Goal: Information Seeking & Learning: Learn about a topic

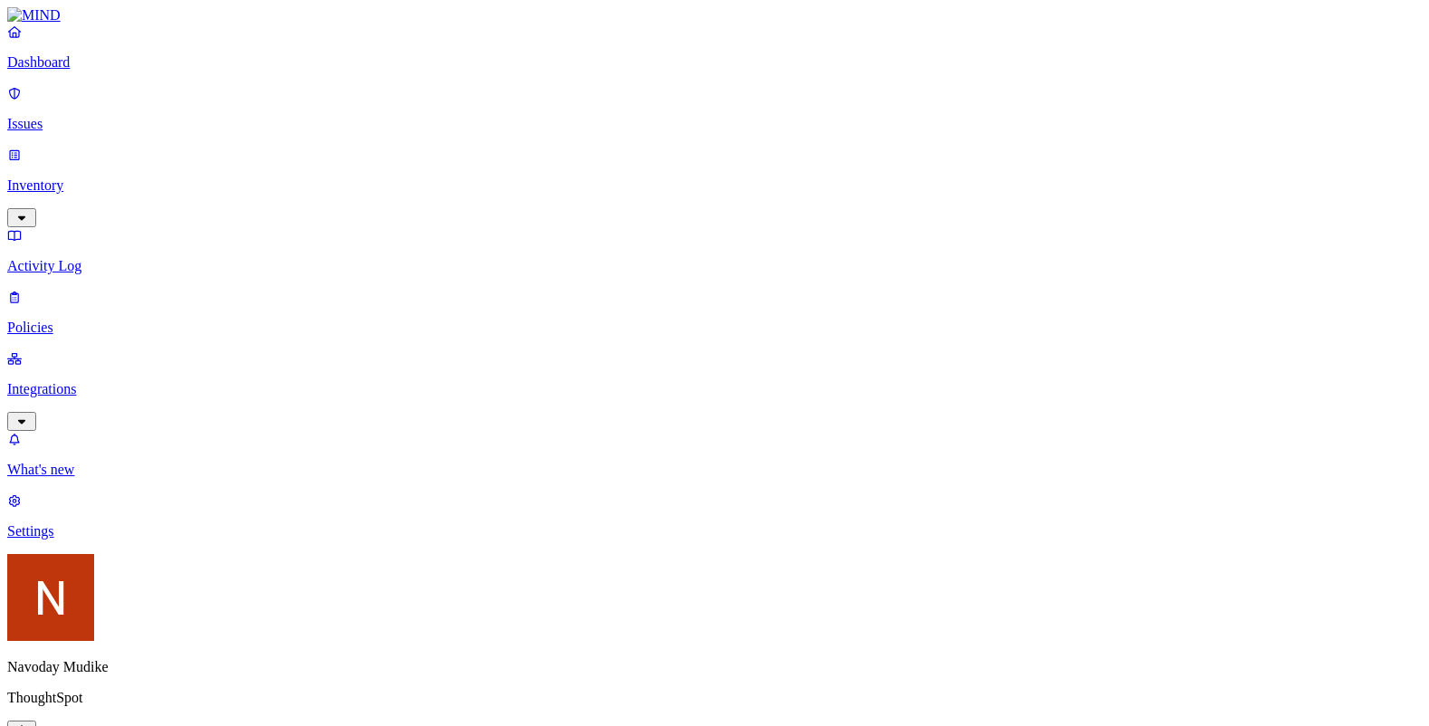
scroll to position [596, 0]
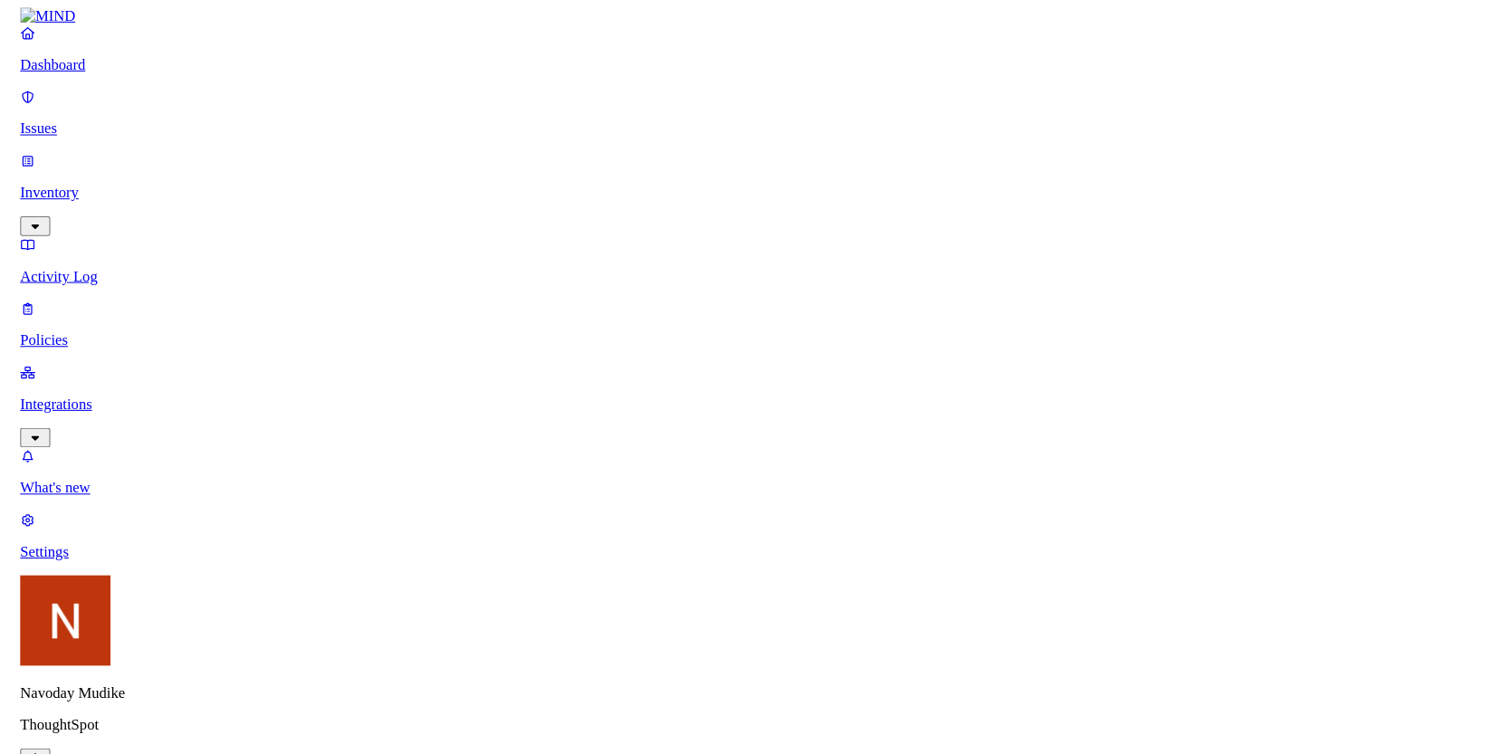
scroll to position [0, 0]
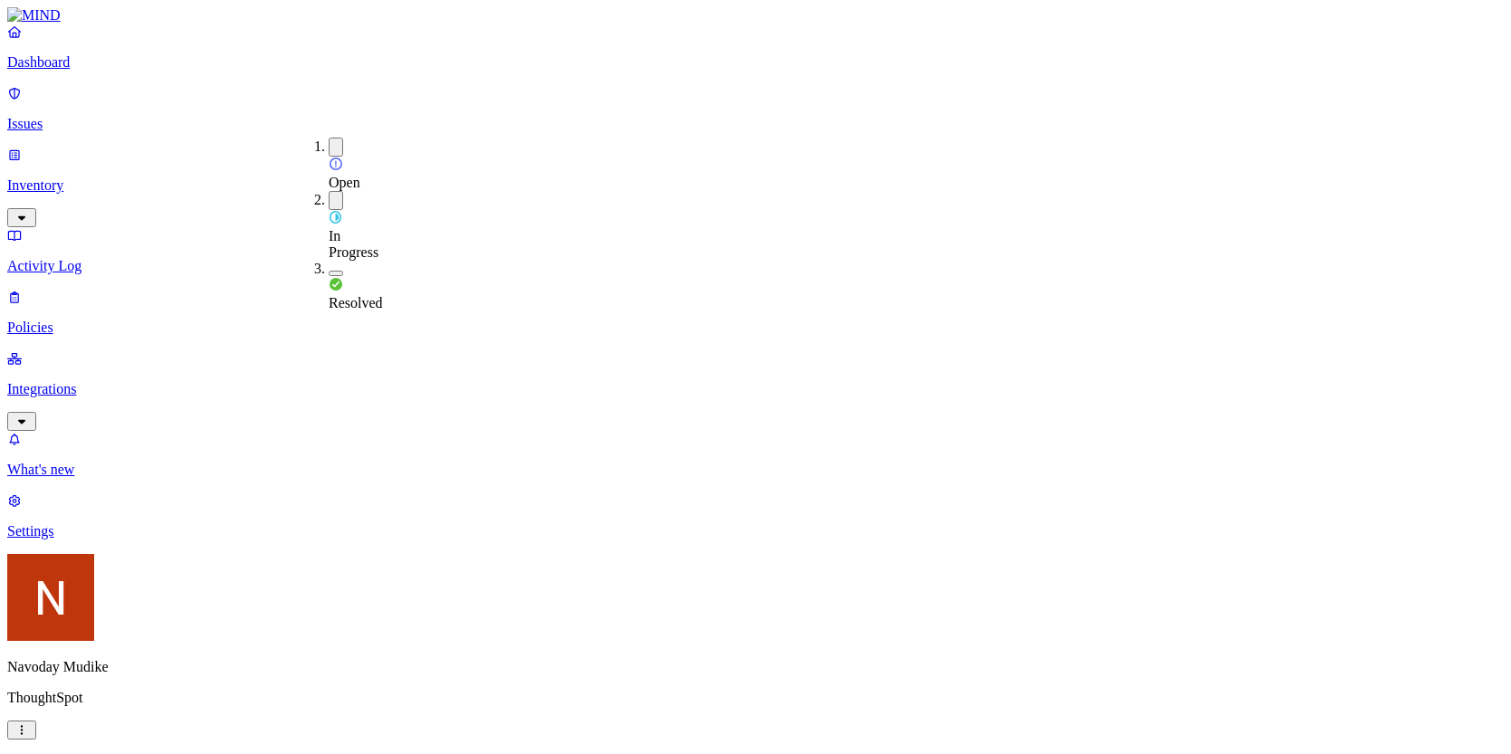
click at [329, 191] on div "In Progress" at bounding box center [329, 226] width 0 height 70
click at [329, 149] on div "Open" at bounding box center [329, 164] width 0 height 53
click at [329, 149] on div "Open" at bounding box center [329, 163] width 0 height 51
click at [329, 201] on button "button" at bounding box center [336, 203] width 14 height 5
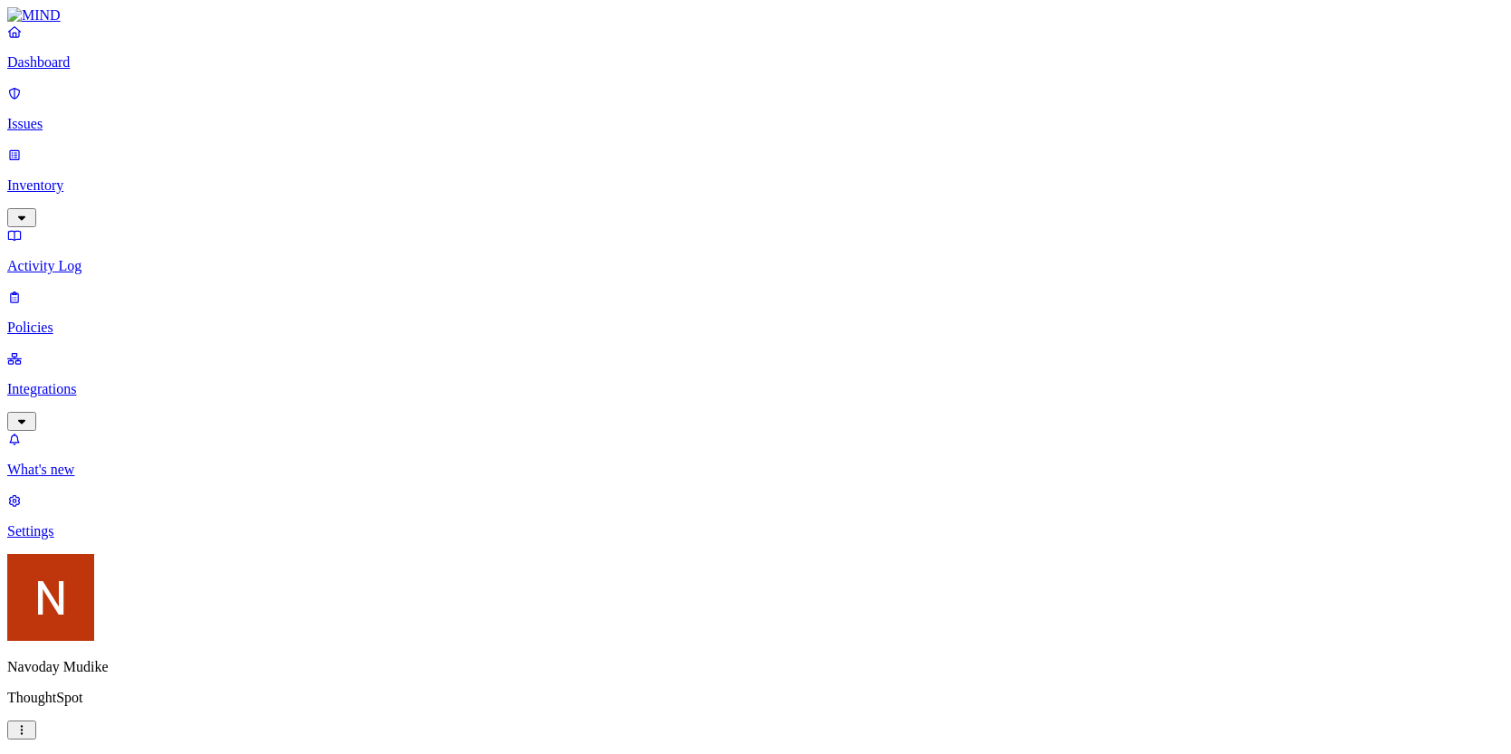
click at [100, 177] on p "Inventory" at bounding box center [755, 185] width 1496 height 16
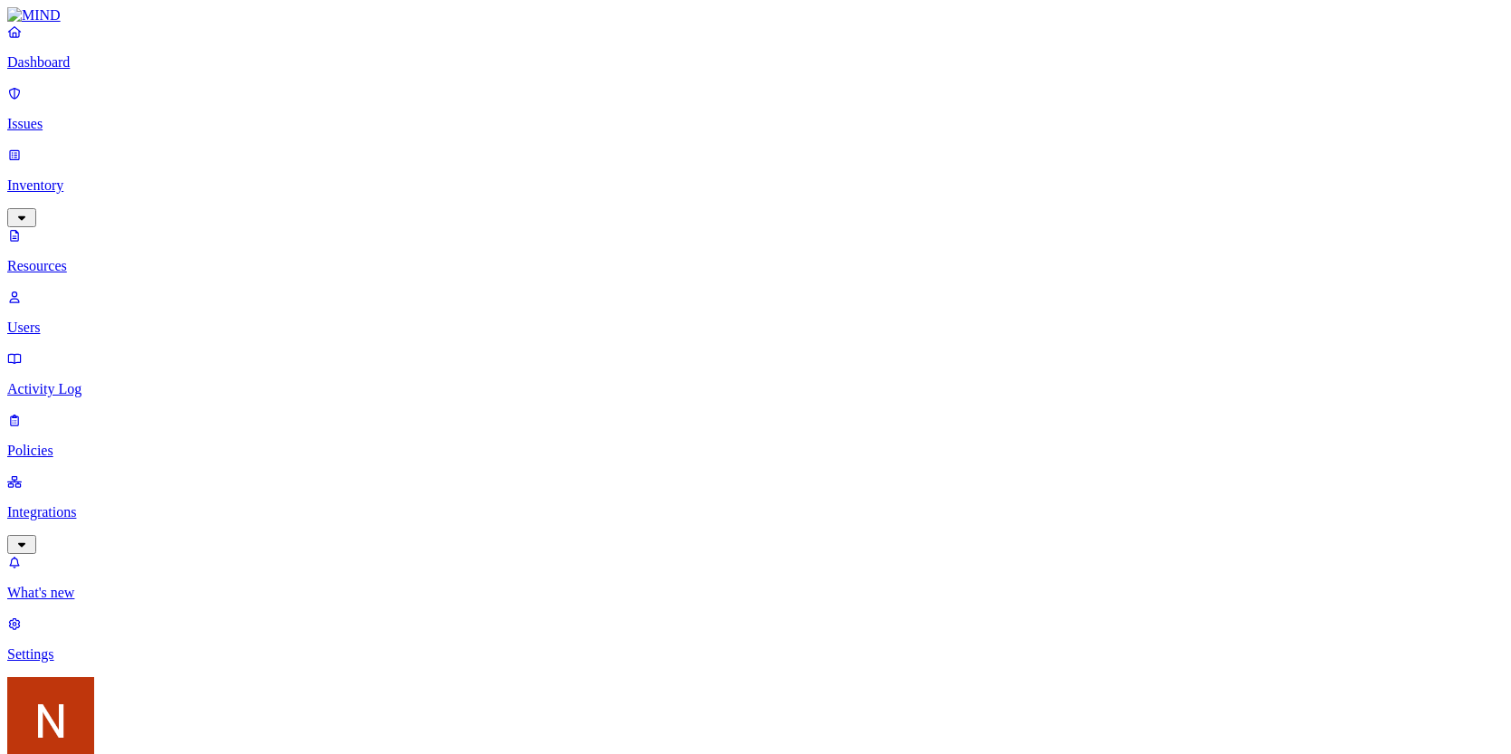
click at [94, 289] on link "Users" at bounding box center [755, 312] width 1496 height 47
click at [89, 258] on p "Resources" at bounding box center [755, 266] width 1496 height 16
click at [68, 101] on link "Issues" at bounding box center [755, 108] width 1496 height 47
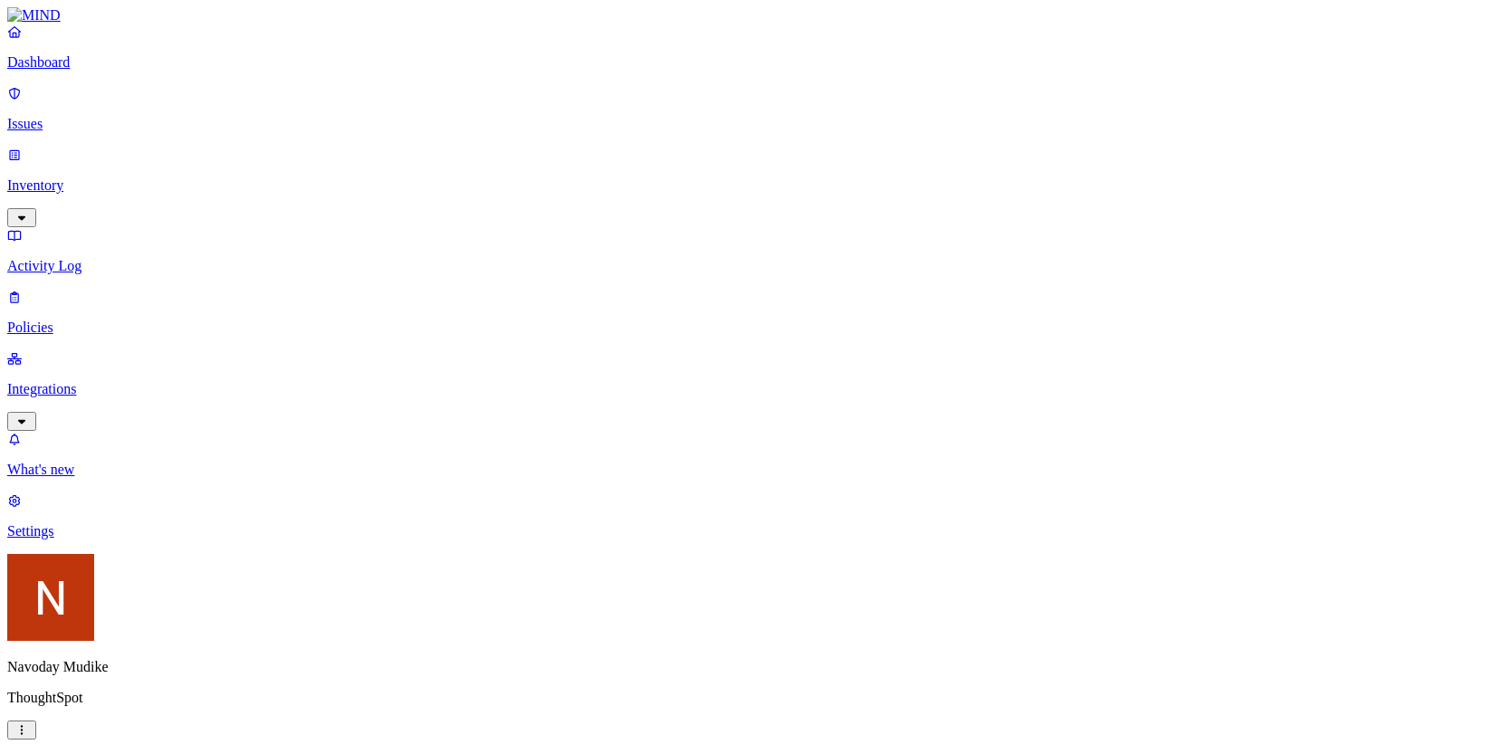
click at [1282, 281] on div "Go to activity Go to activity" at bounding box center [1319, 279] width 80 height 16
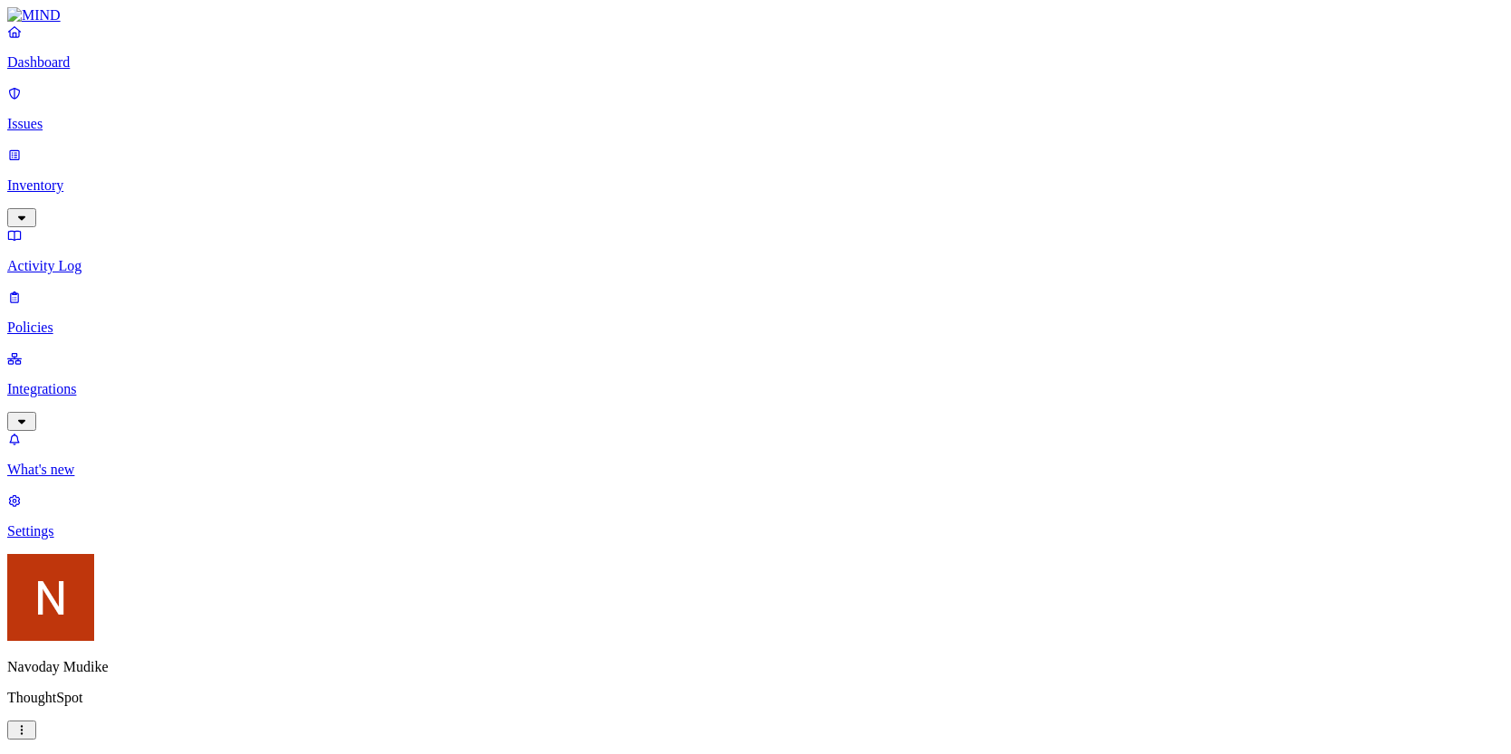
drag, startPoint x: 999, startPoint y: 215, endPoint x: 1082, endPoint y: 216, distance: 82.4
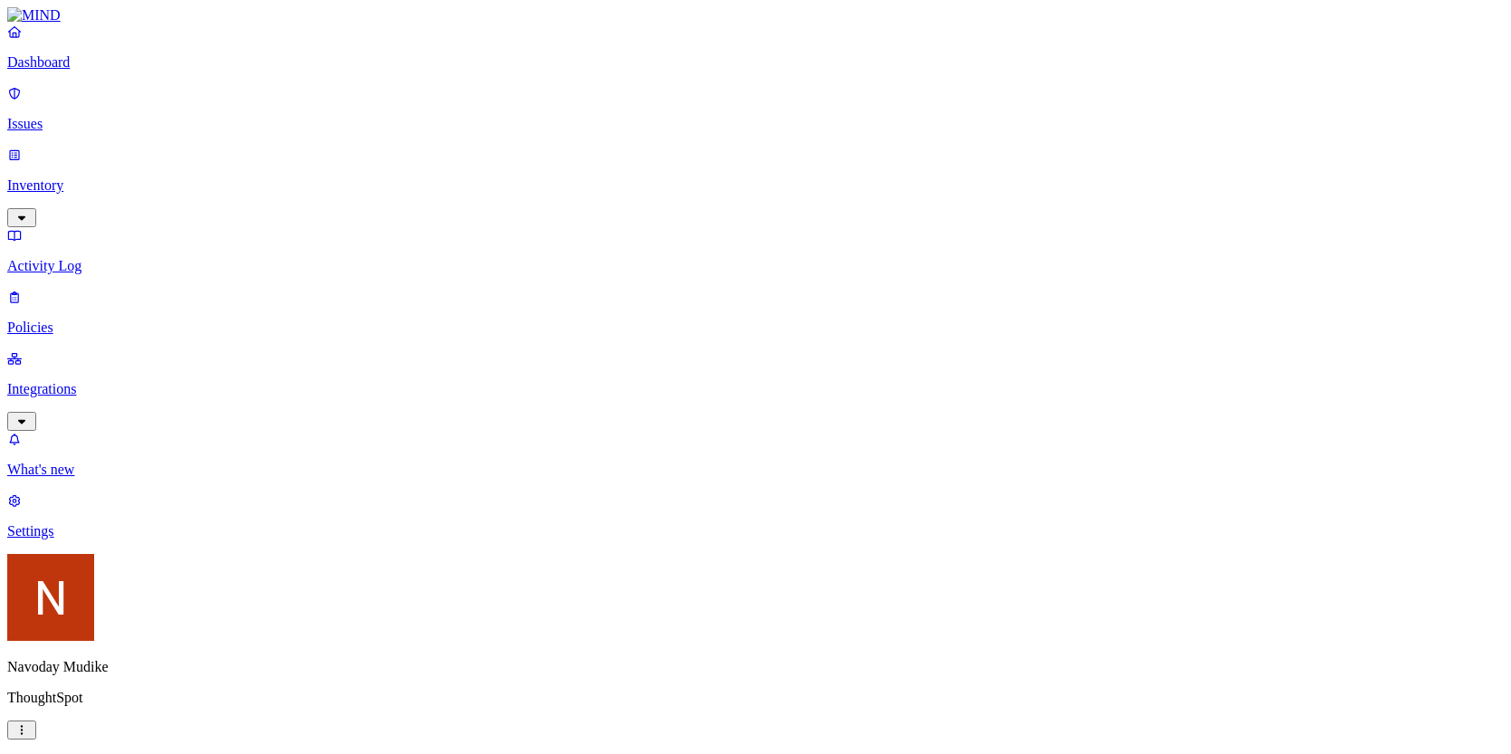
copy span "[PERSON_NAME]"
